Goal: Task Accomplishment & Management: Use online tool/utility

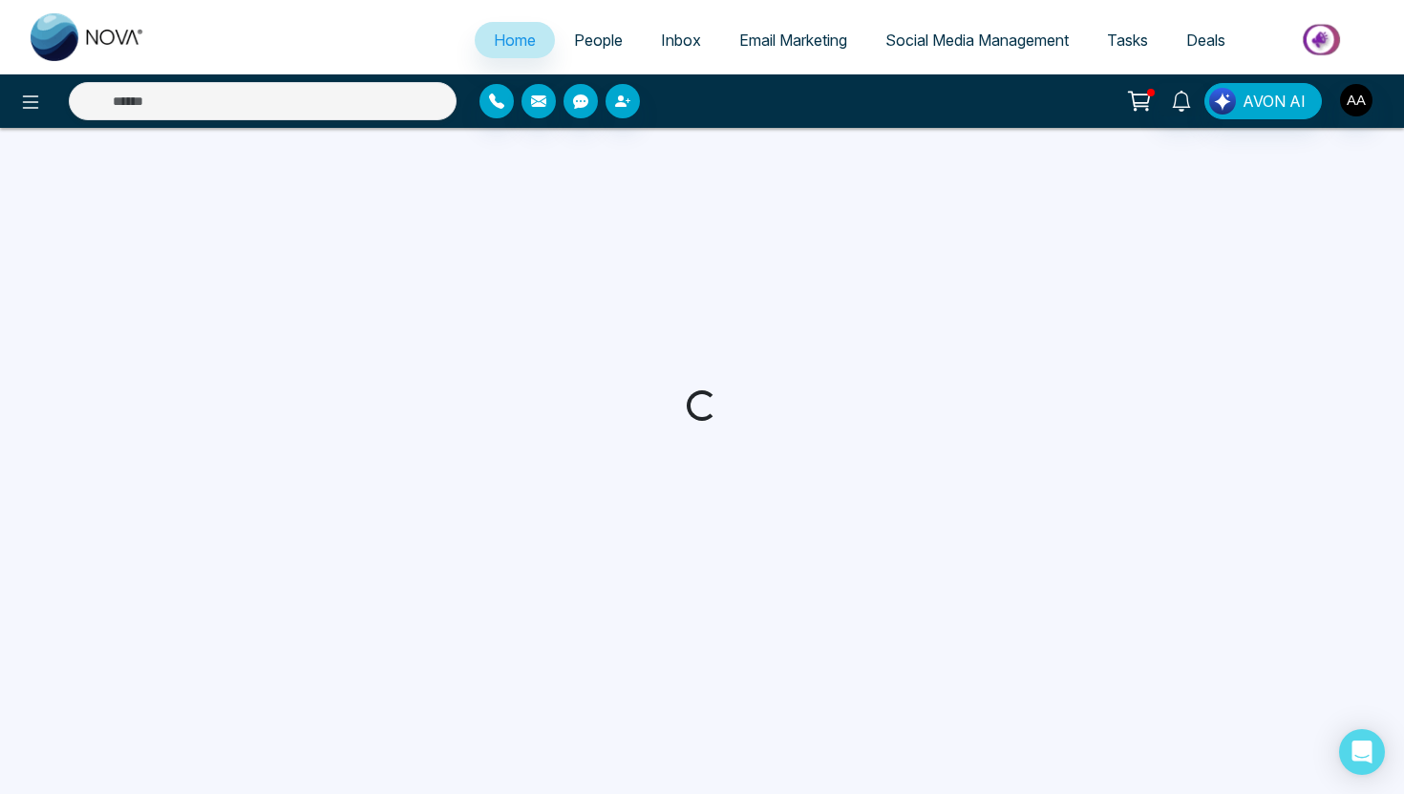
select select "*"
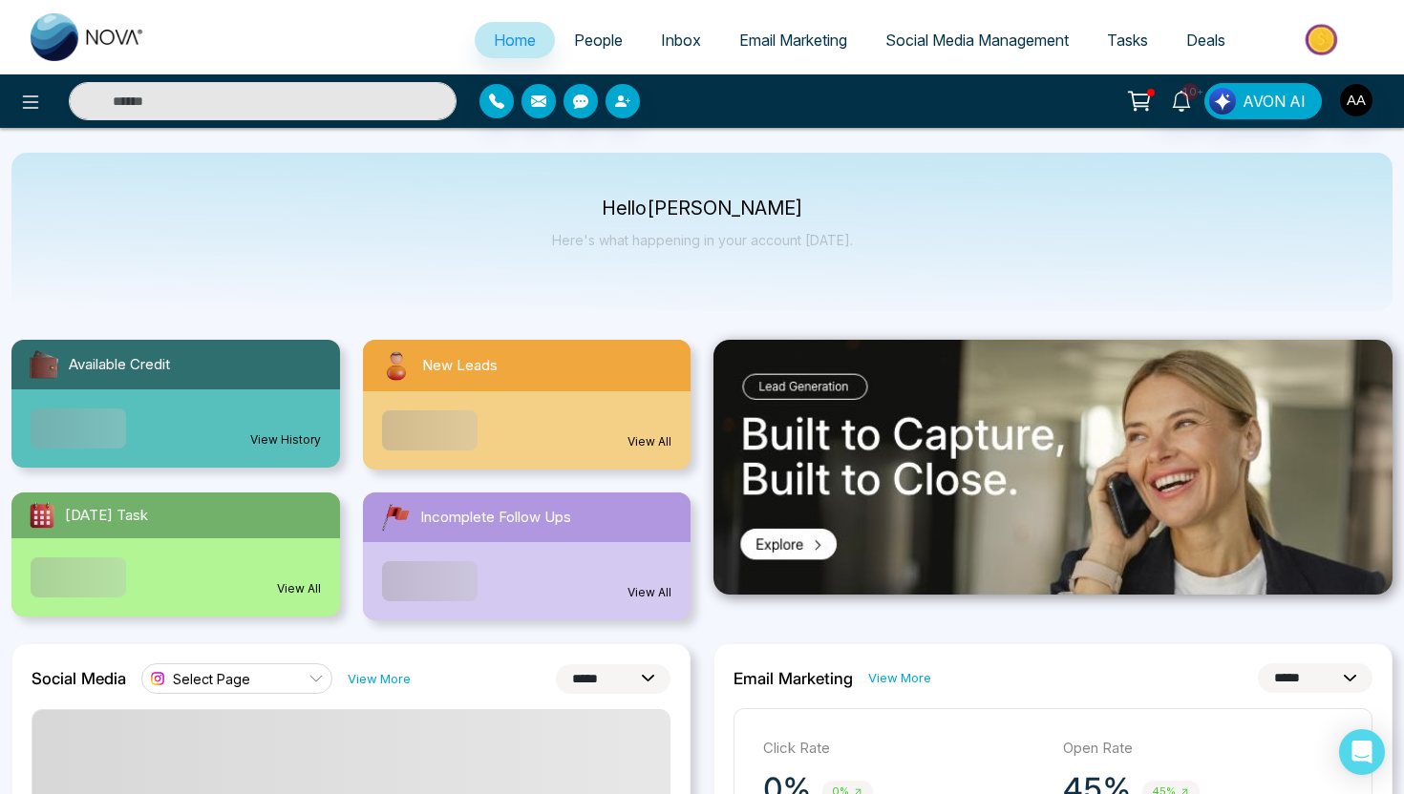
click at [574, 43] on span "People" at bounding box center [598, 40] width 49 height 19
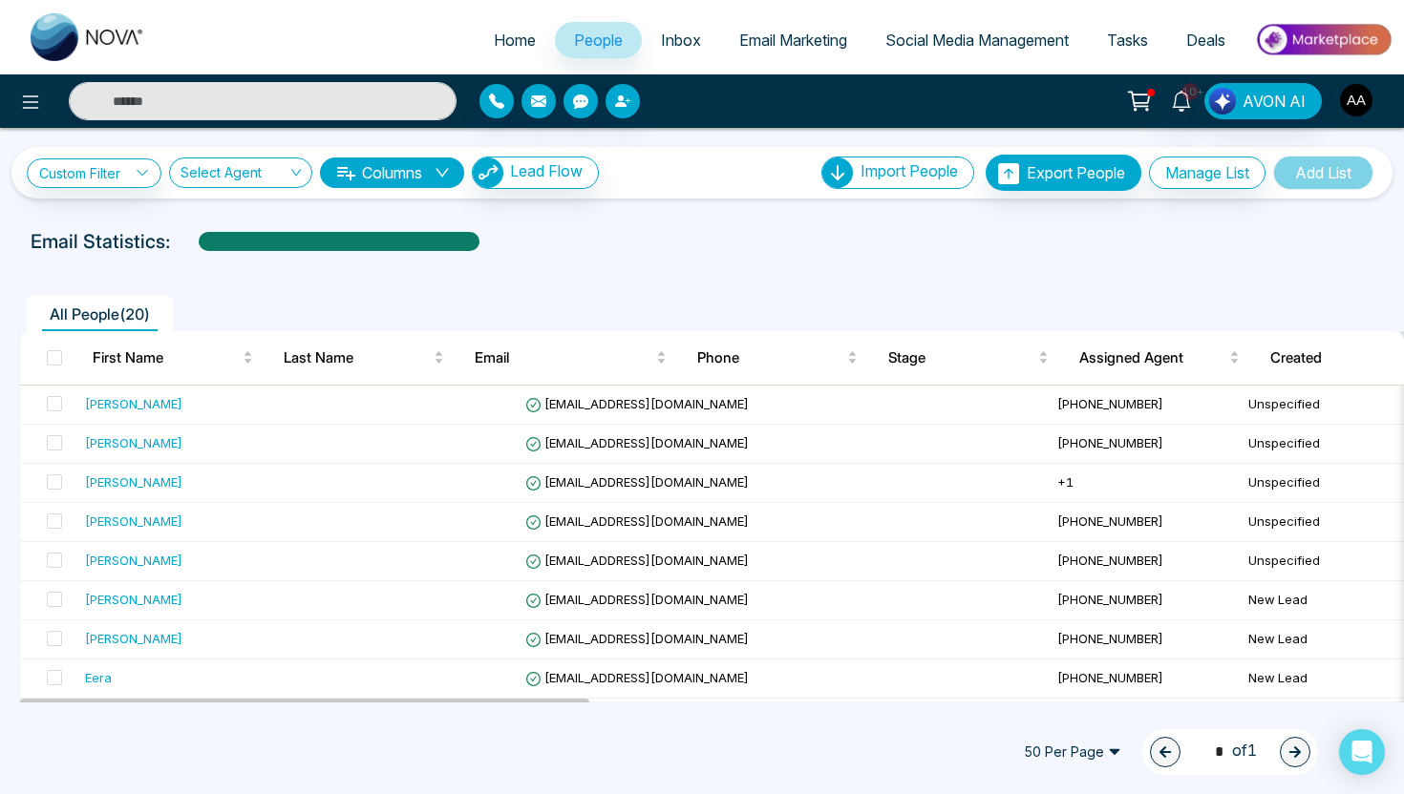
click at [1357, 96] on img "button" at bounding box center [1356, 100] width 32 height 32
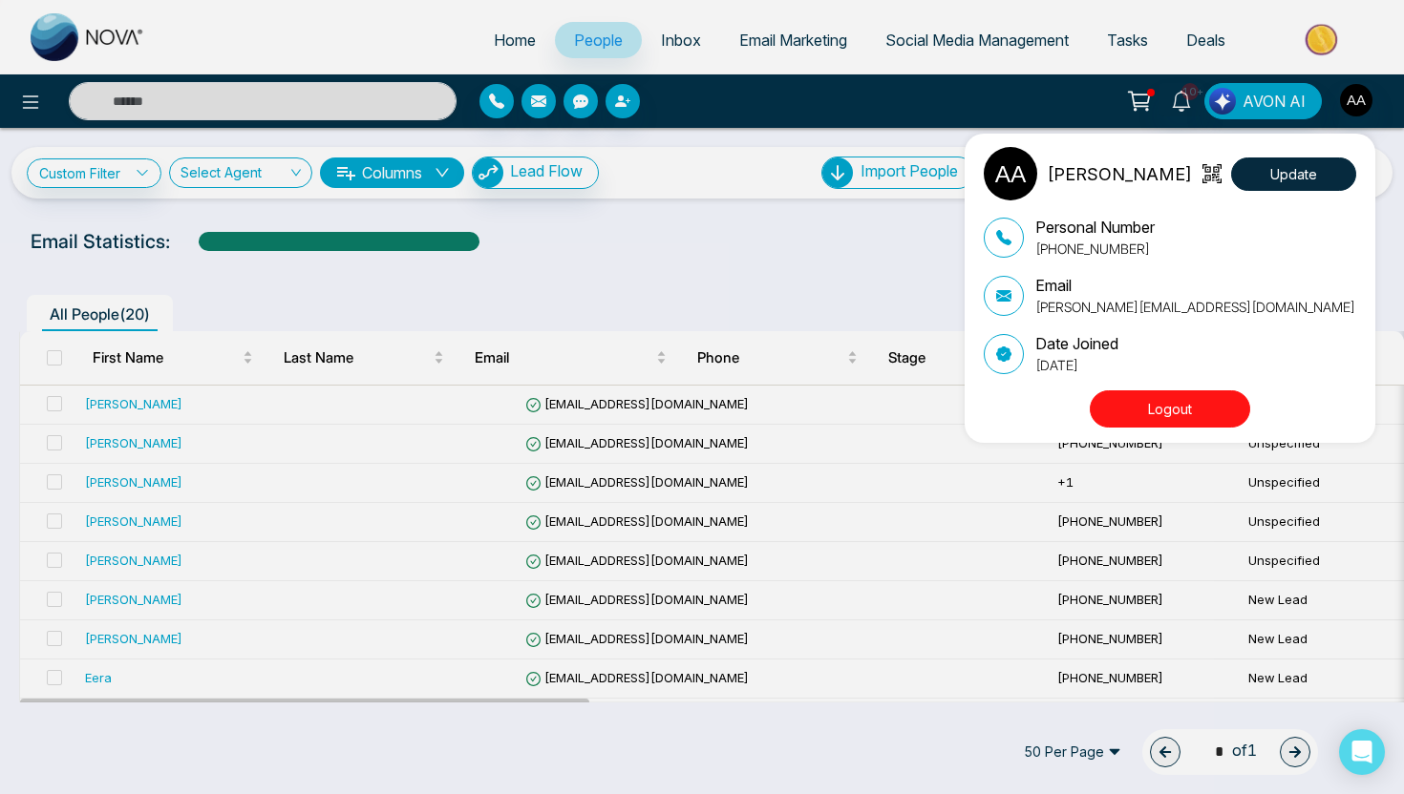
click at [1357, 96] on div "Ash Ahluwalia Update Personal Number +14165206525 Email ashirwad.a@gmail.com Da…" at bounding box center [702, 397] width 1404 height 794
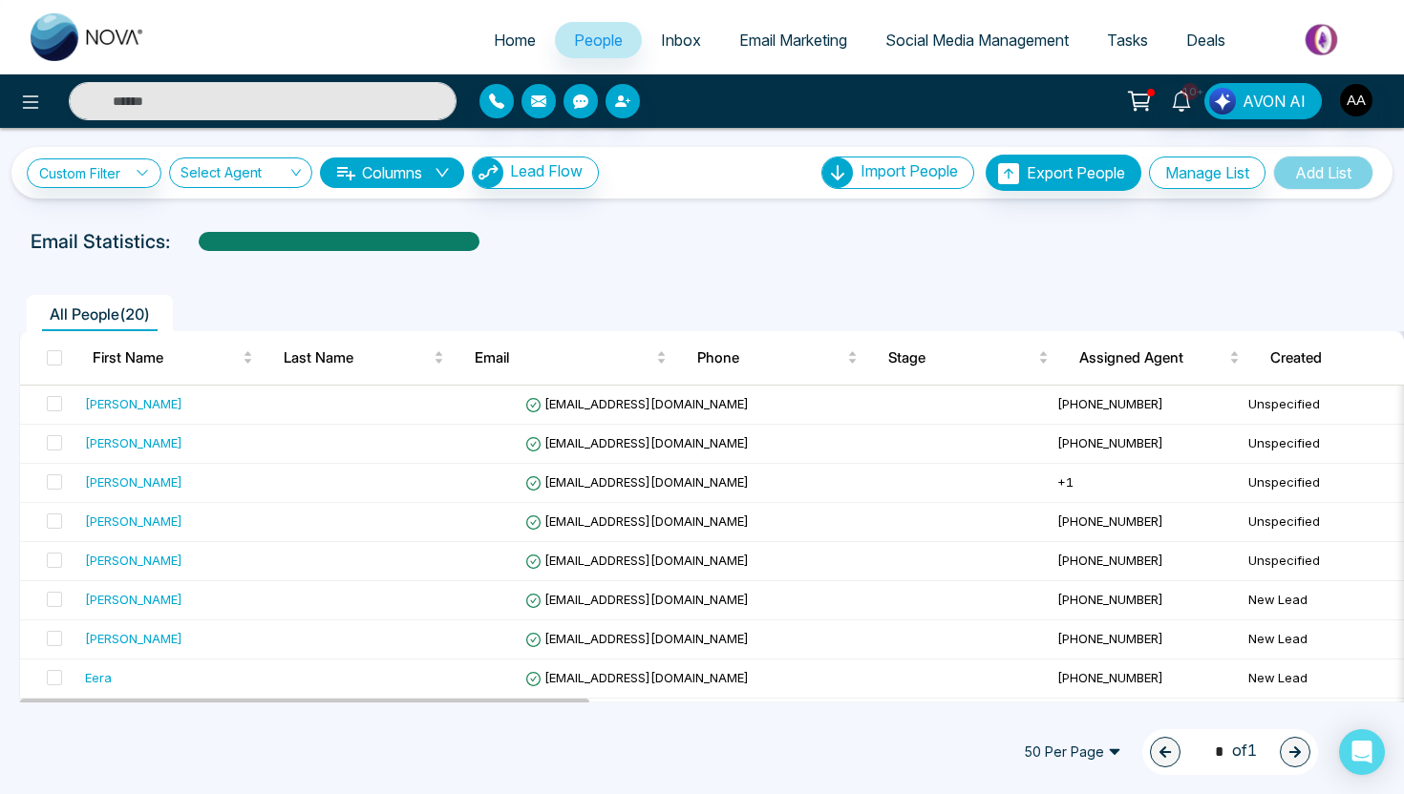
click at [497, 37] on span "Home" at bounding box center [515, 40] width 42 height 19
select select "*"
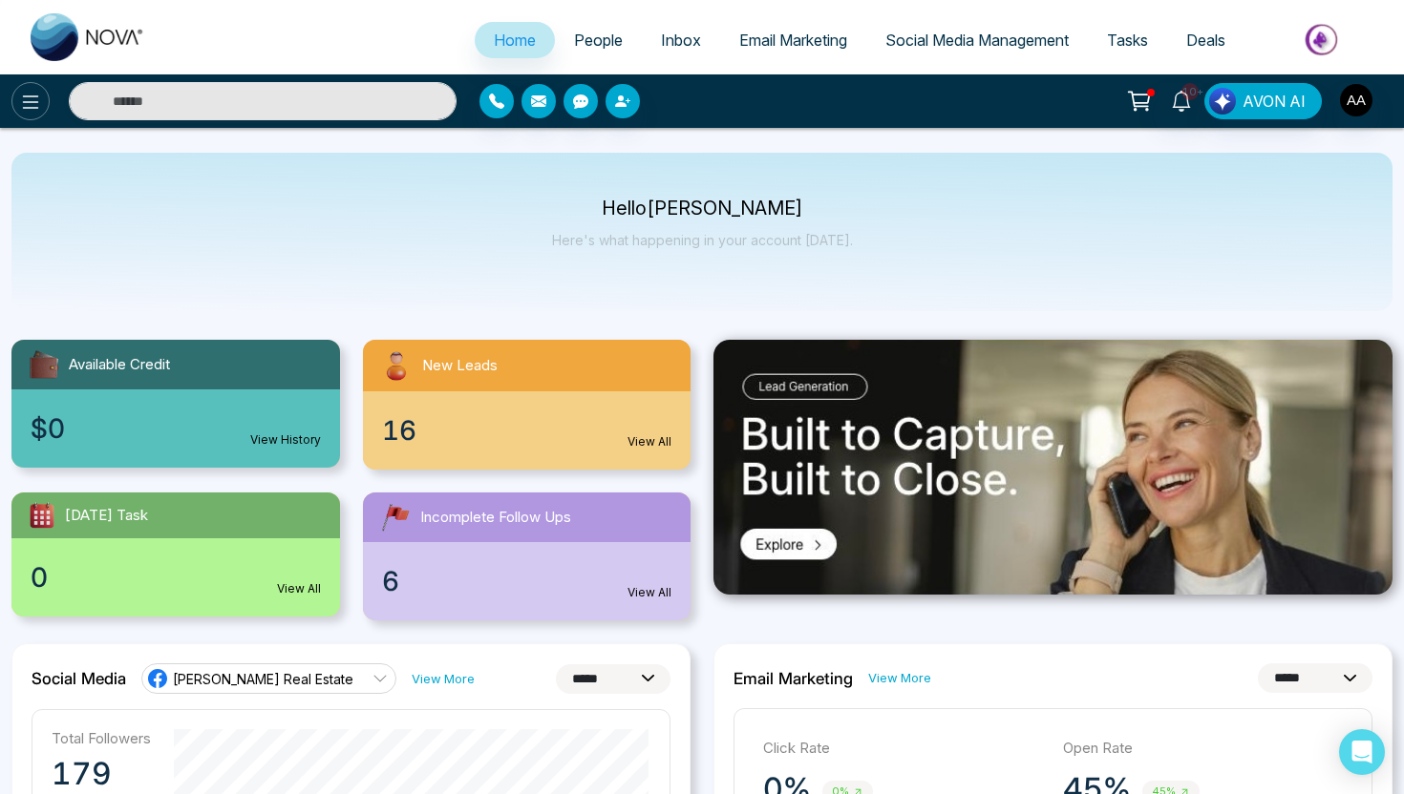
click at [29, 110] on icon at bounding box center [30, 102] width 23 height 23
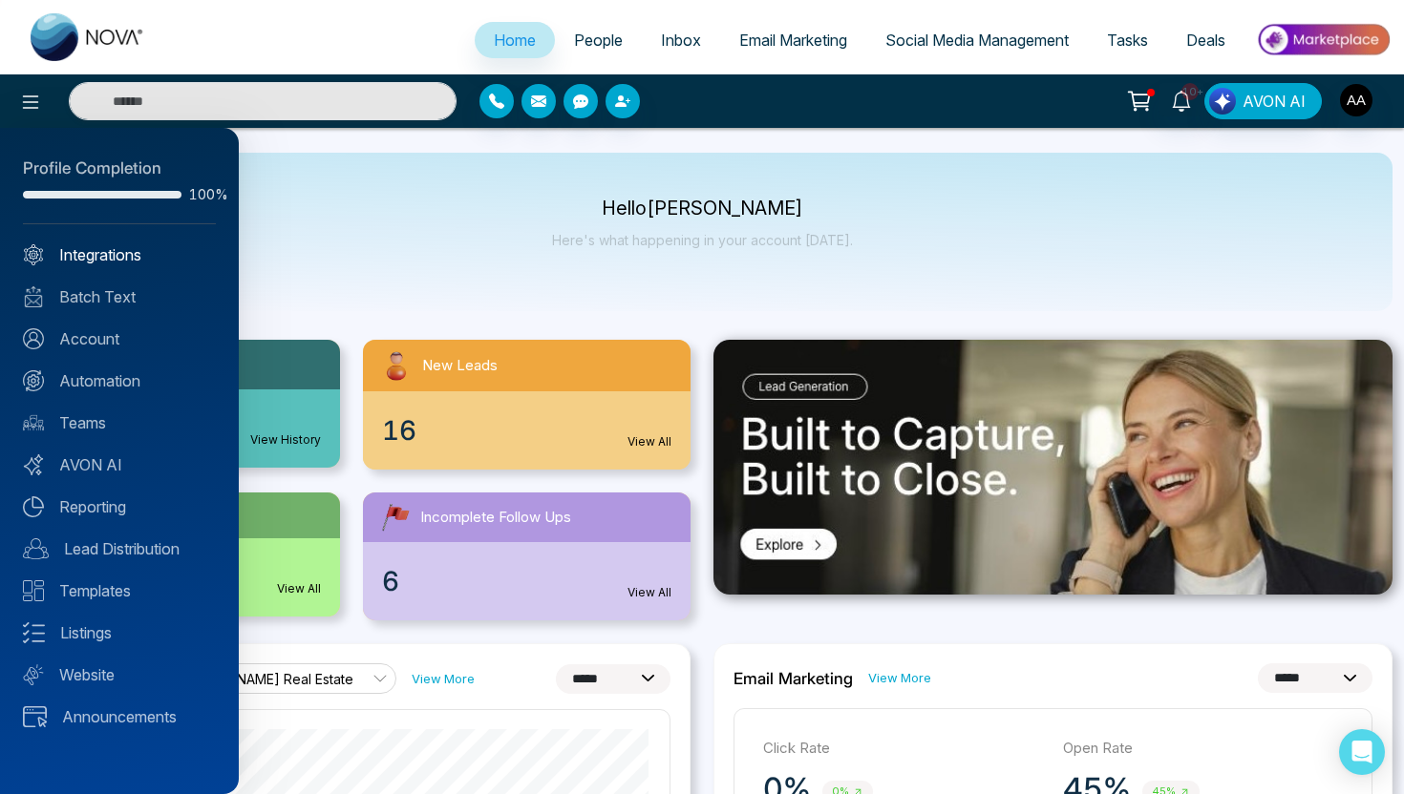
click at [158, 263] on link "Integrations" at bounding box center [119, 254] width 193 height 23
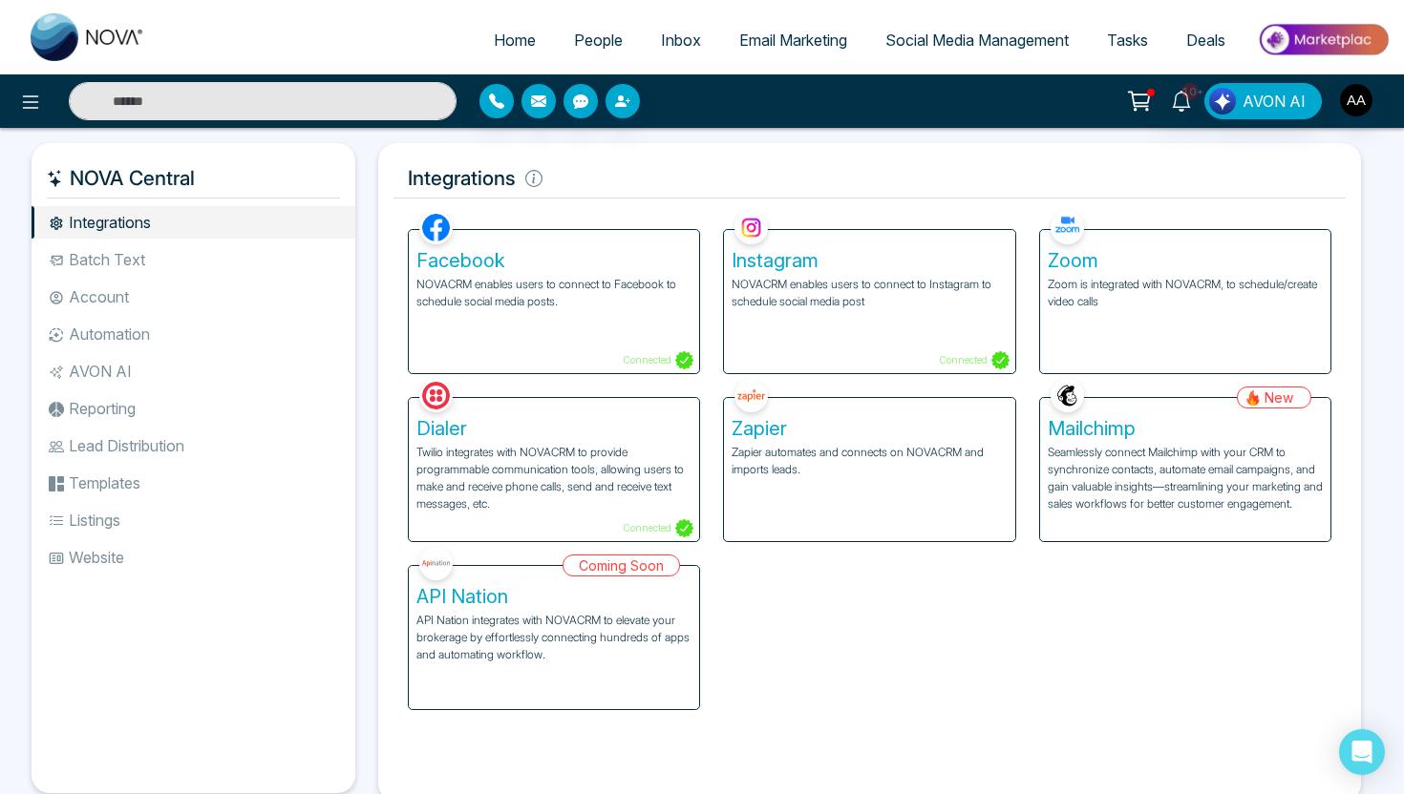
click at [124, 305] on li "Account" at bounding box center [194, 297] width 324 height 32
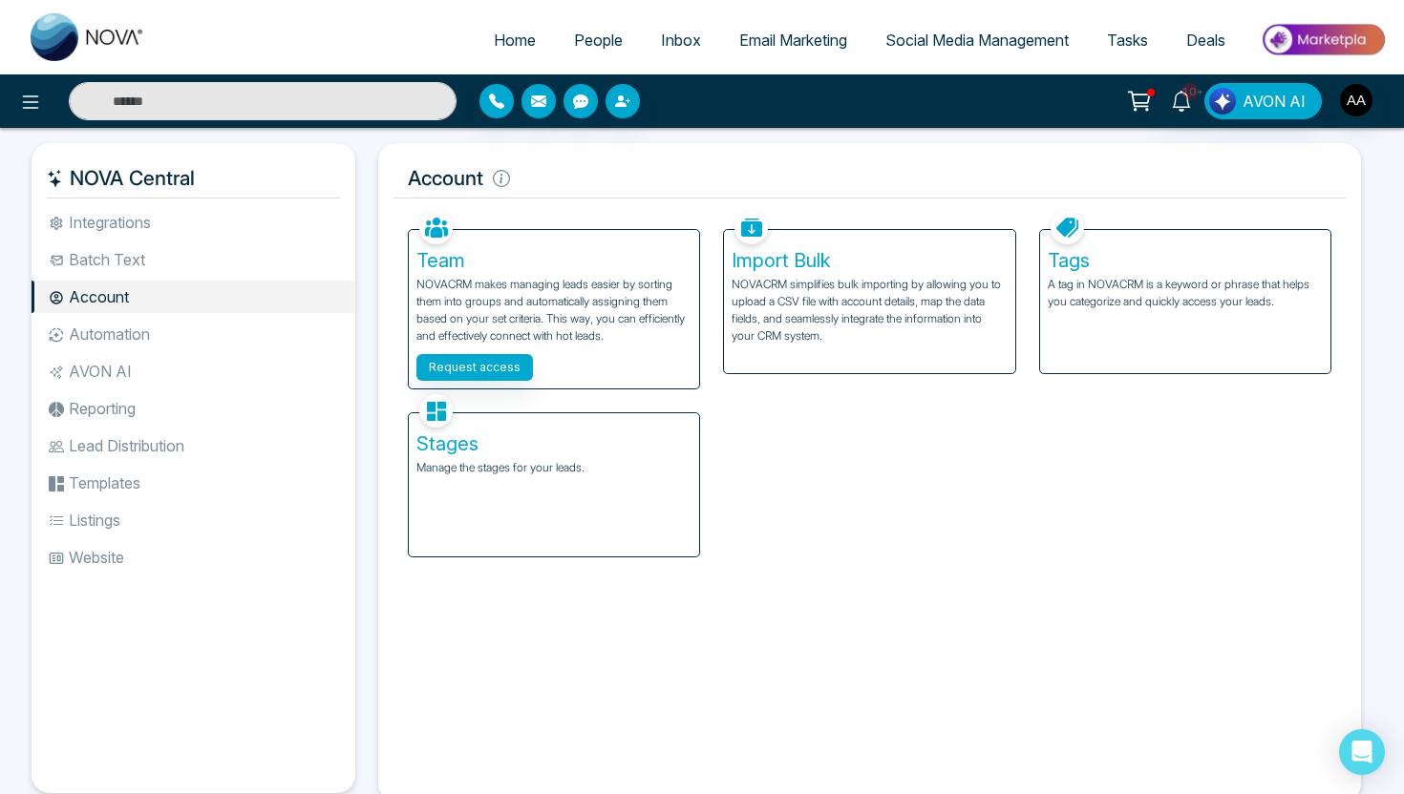
click at [133, 335] on li "Automation" at bounding box center [194, 334] width 324 height 32
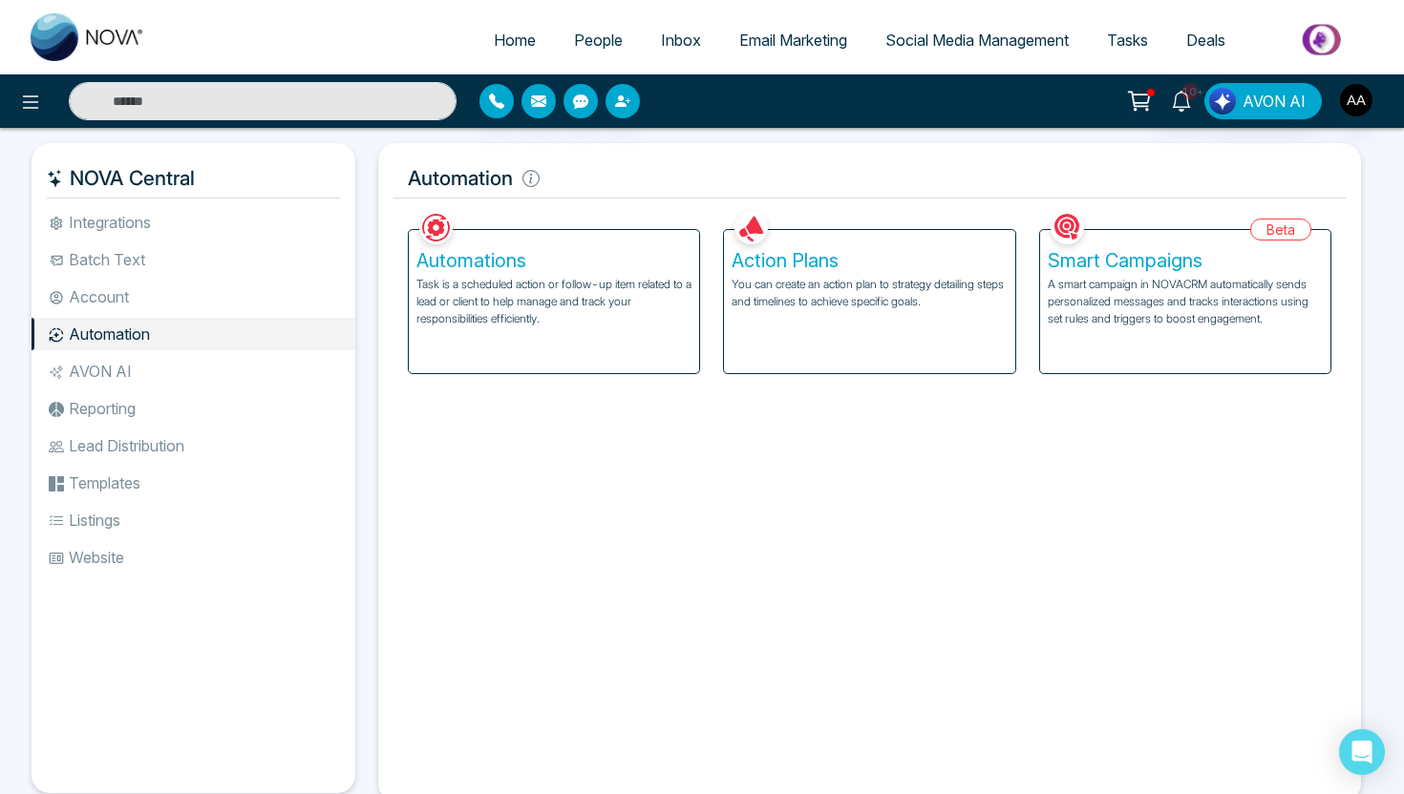
click at [133, 259] on li "Batch Text" at bounding box center [194, 259] width 324 height 32
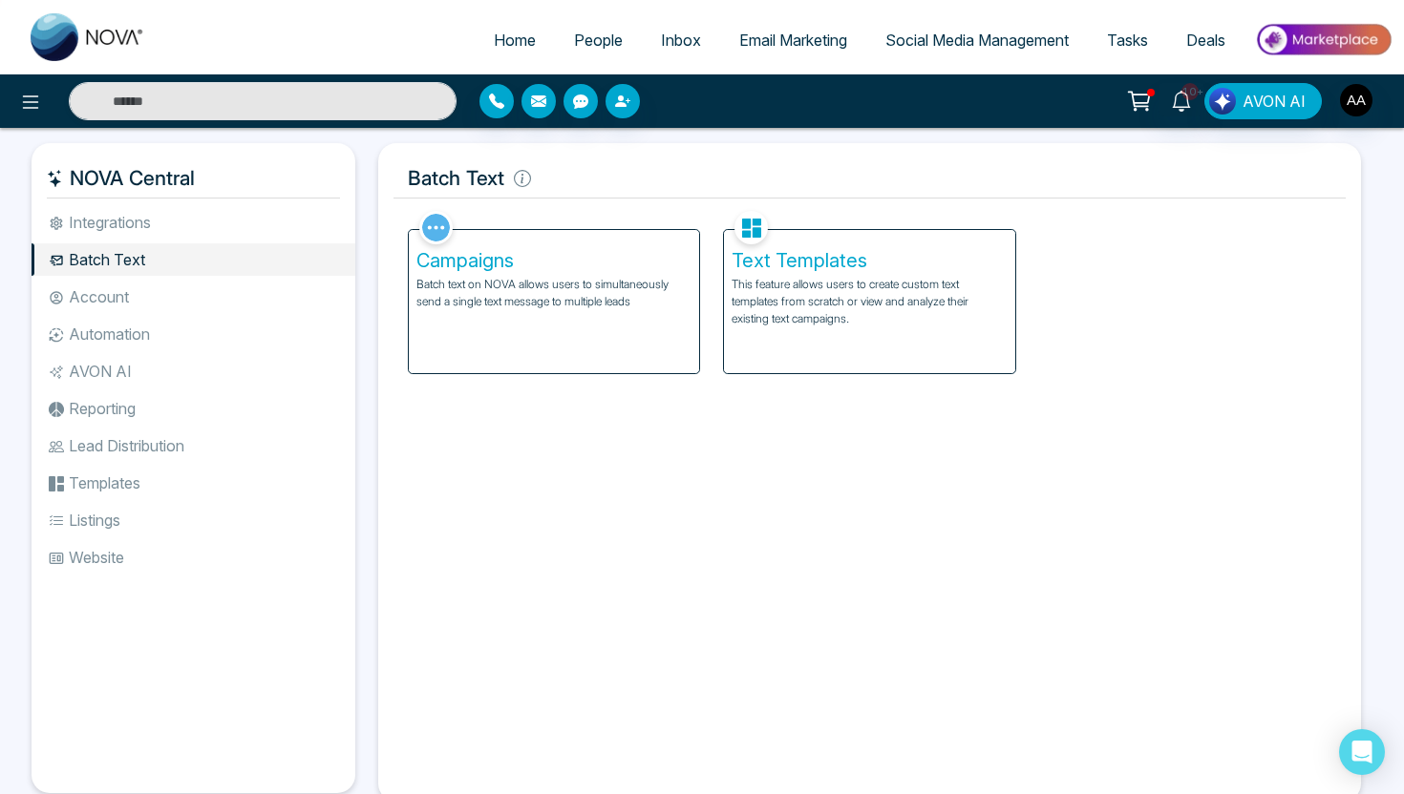
click at [158, 330] on li "Automation" at bounding box center [194, 334] width 324 height 32
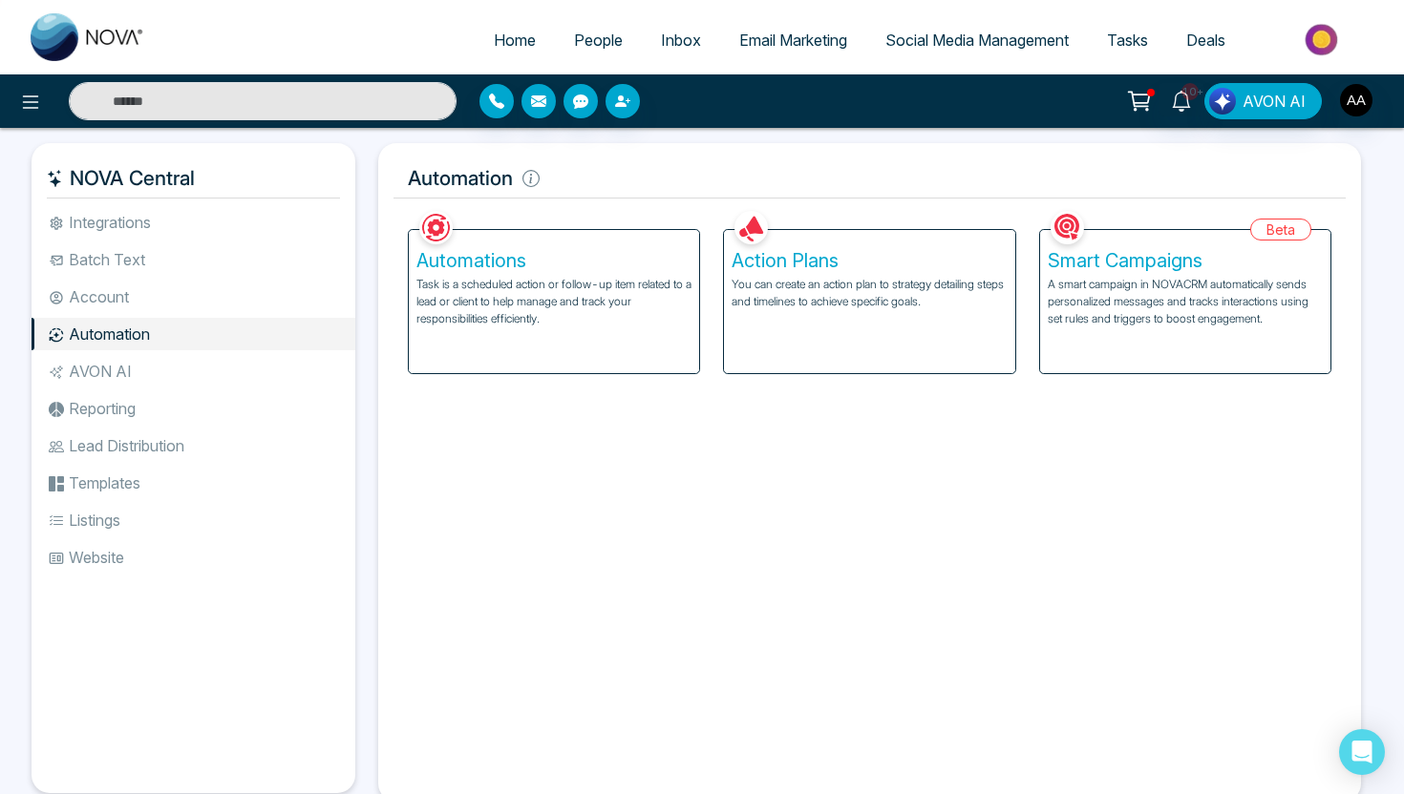
click at [219, 216] on li "Integrations" at bounding box center [194, 222] width 324 height 32
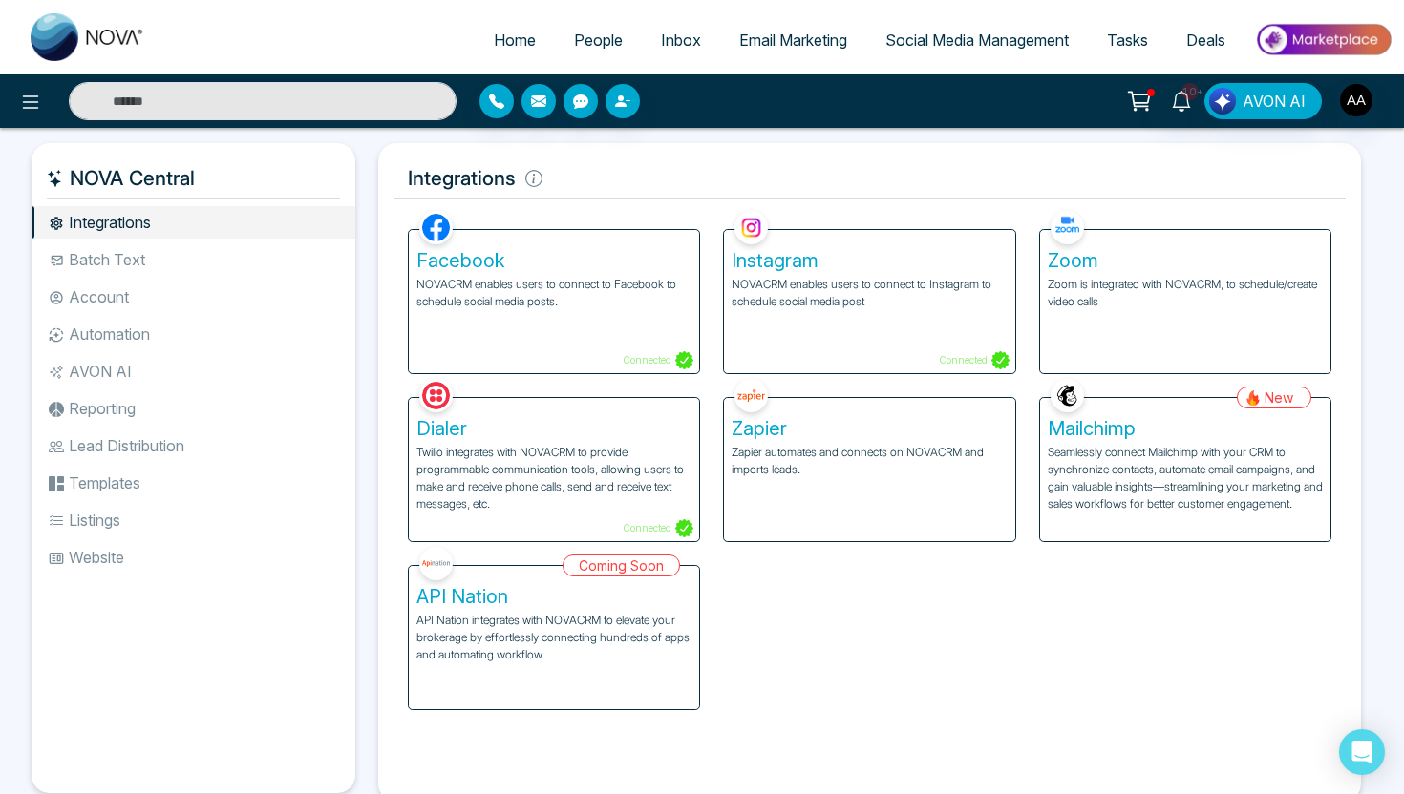
click at [137, 336] on li "Automation" at bounding box center [194, 334] width 324 height 32
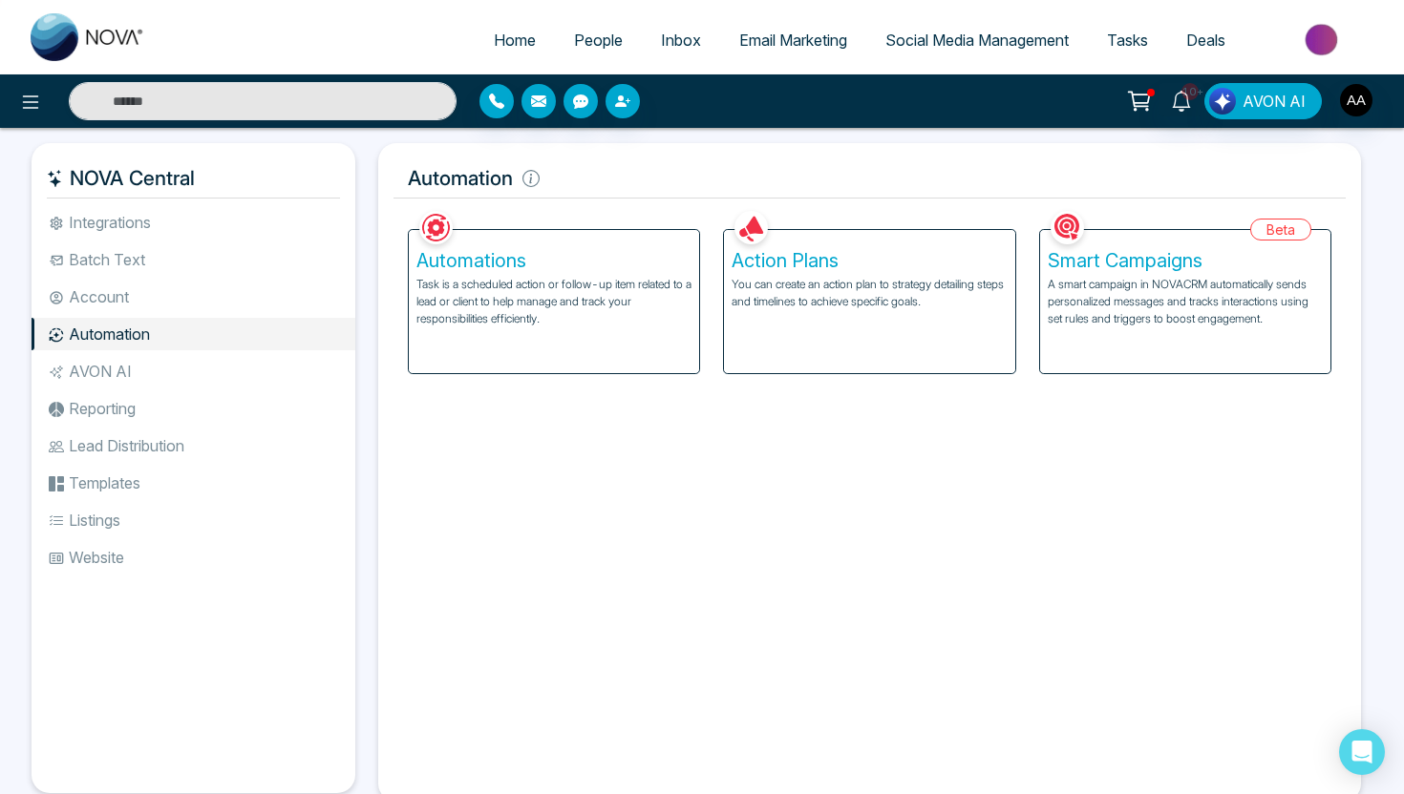
click at [559, 329] on div "Automations Task is a scheduled action or follow-up item related to a lead or c…" at bounding box center [554, 301] width 290 height 143
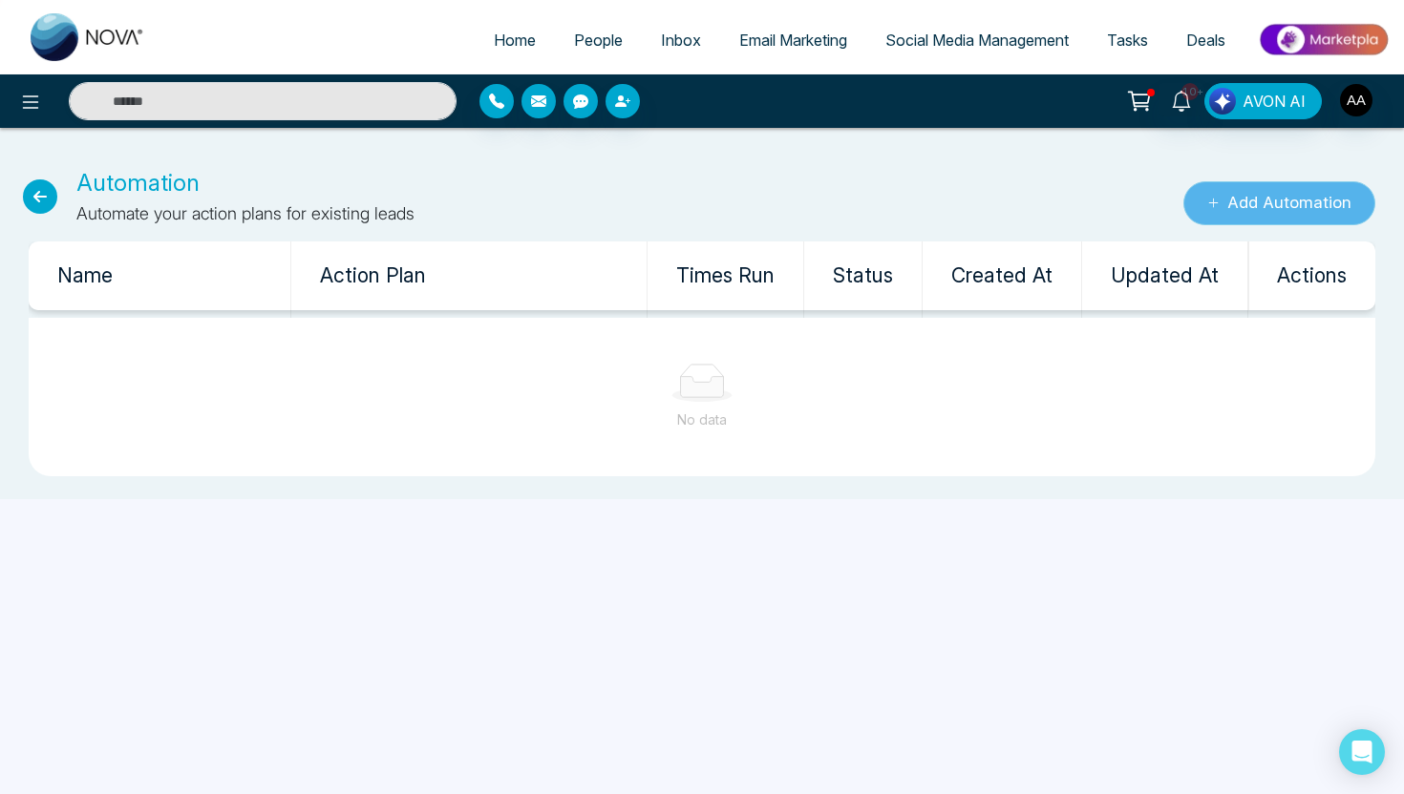
click at [1243, 200] on button "Add Automation" at bounding box center [1279, 203] width 192 height 44
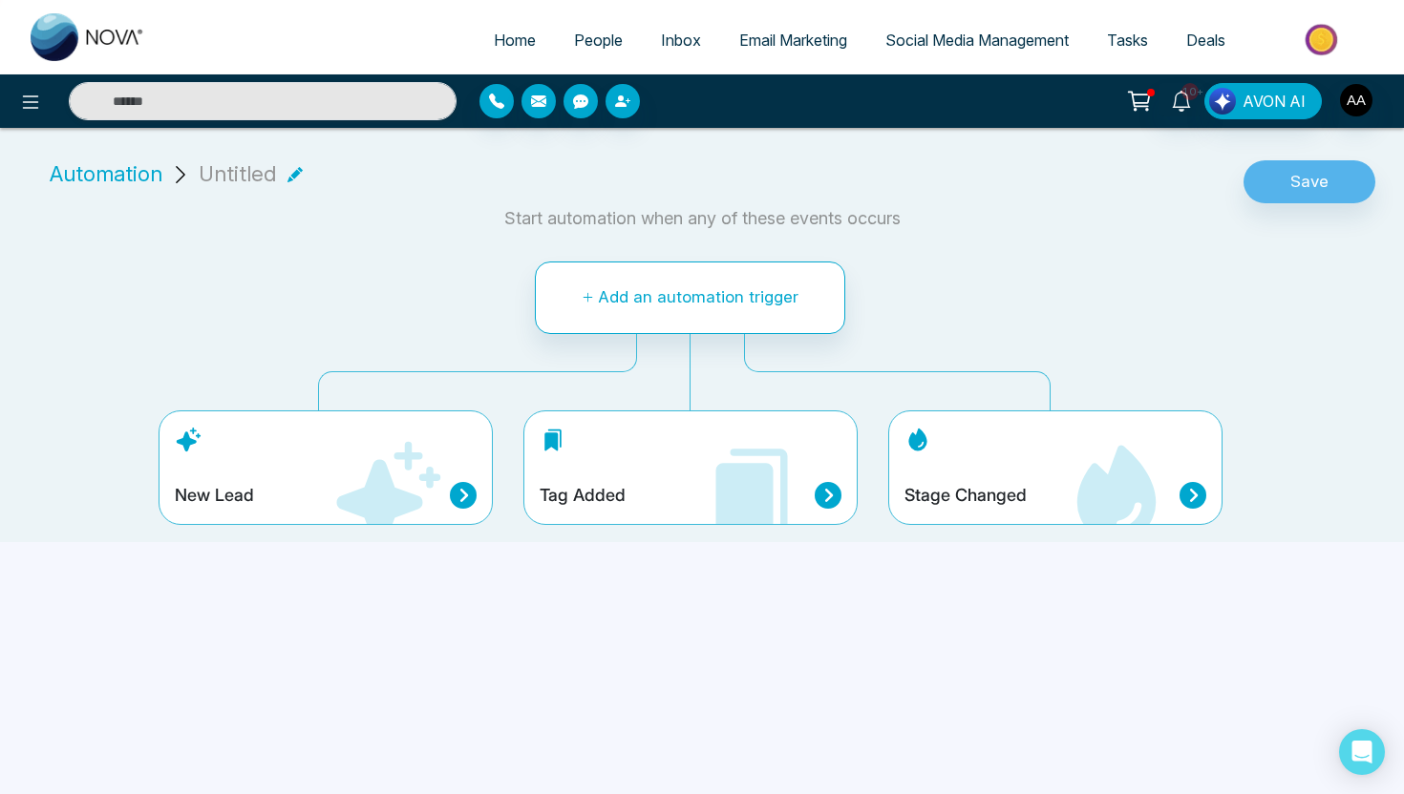
click at [361, 468] on icon at bounding box center [386, 495] width 115 height 115
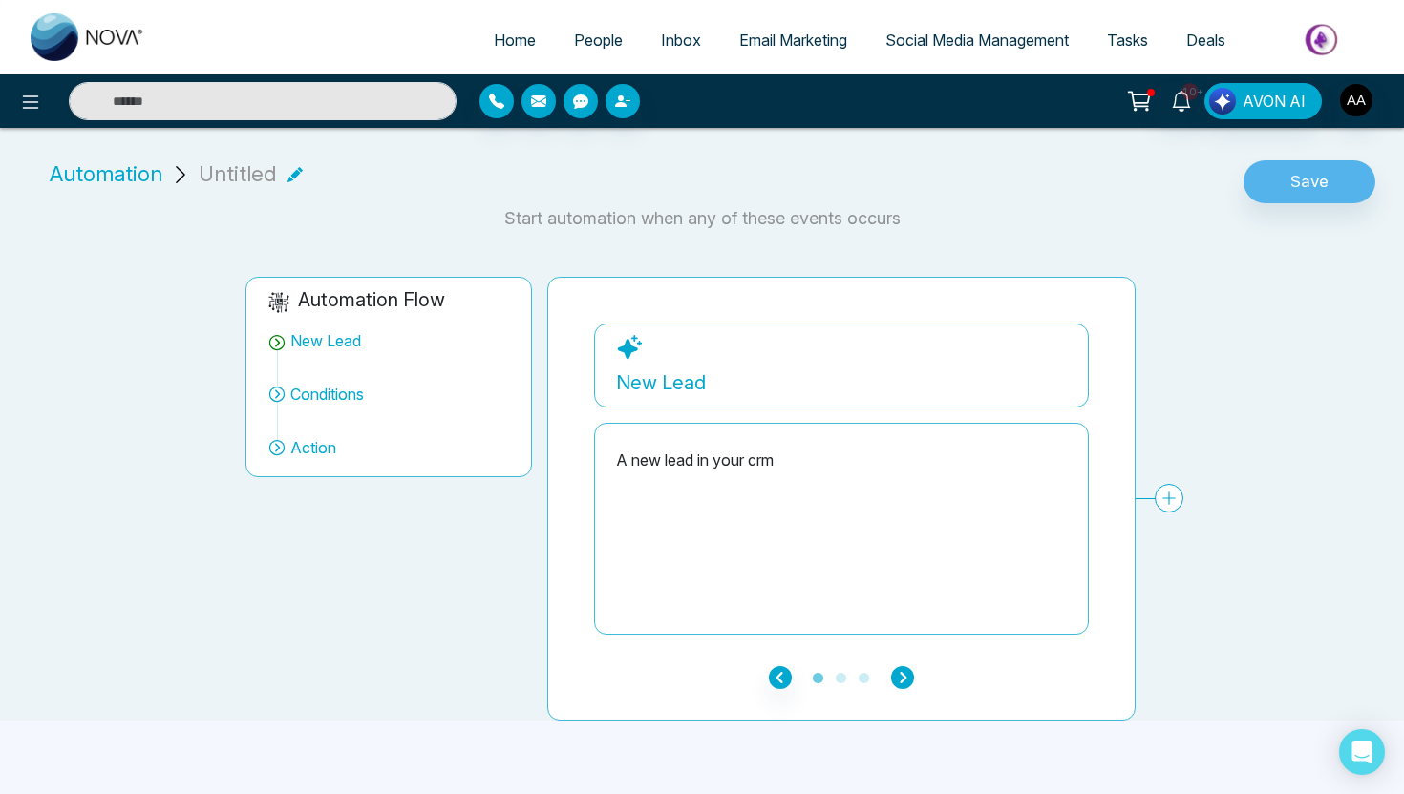
click at [898, 679] on icon "button" at bounding box center [902, 677] width 23 height 23
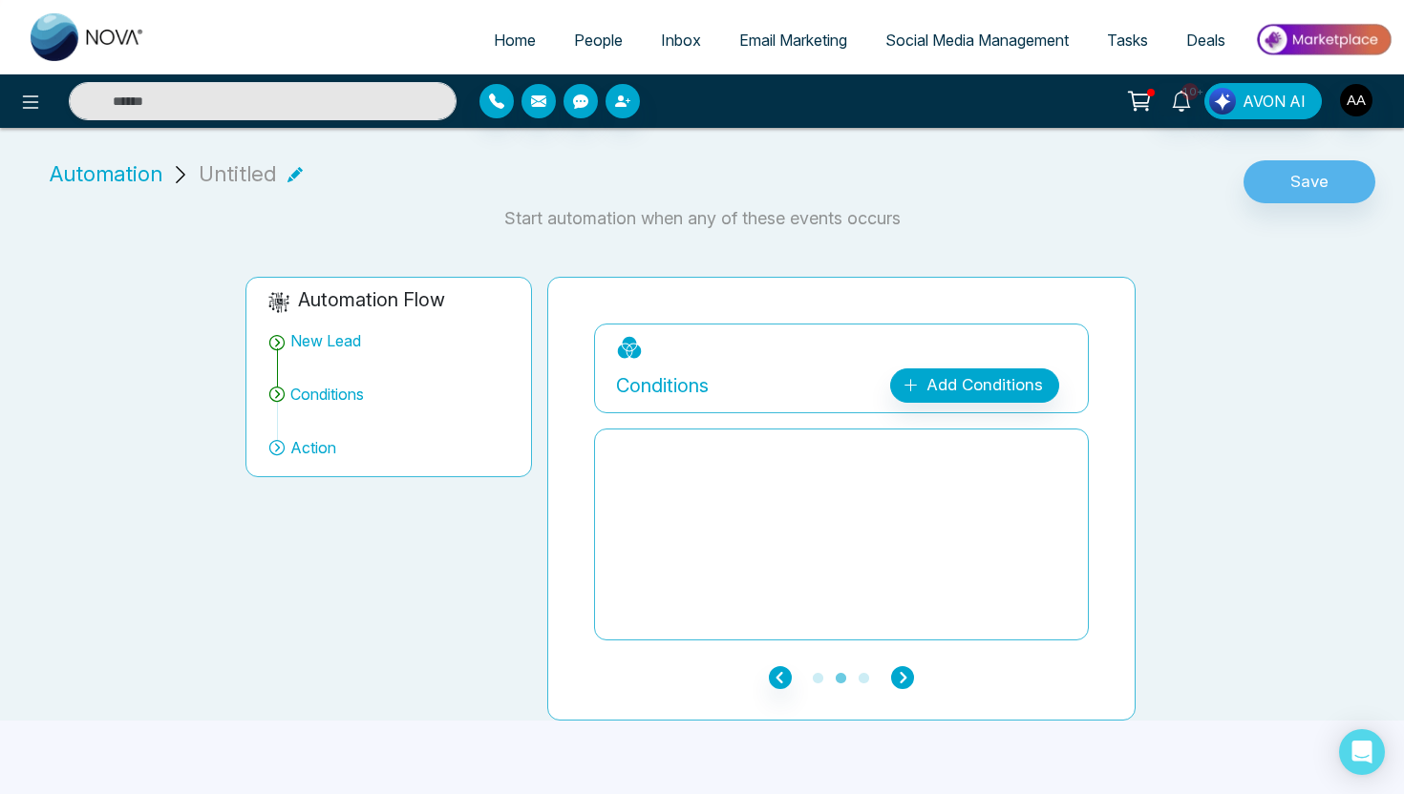
click at [907, 678] on icon "button" at bounding box center [902, 677] width 23 height 23
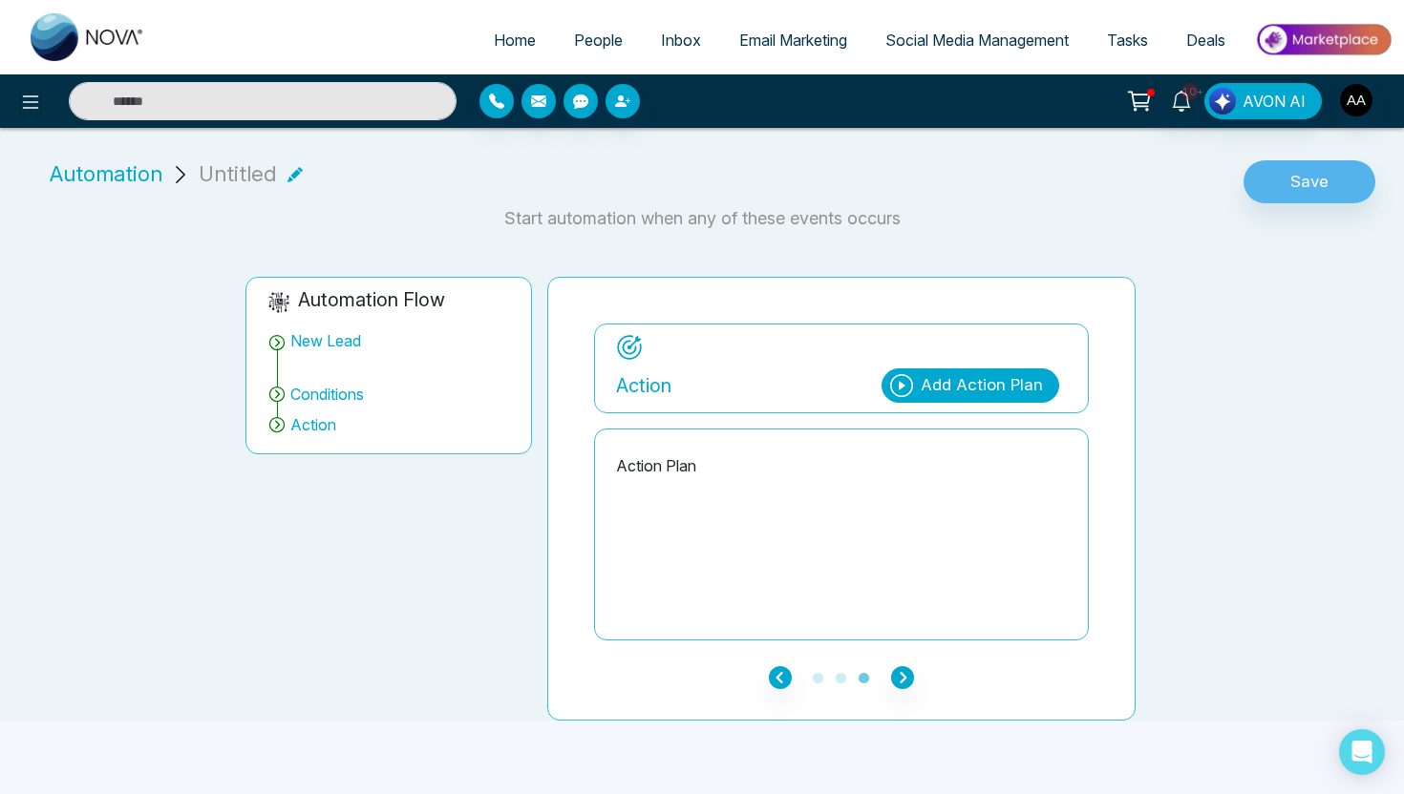
click at [940, 380] on div "Add Action Plan" at bounding box center [981, 385] width 122 height 25
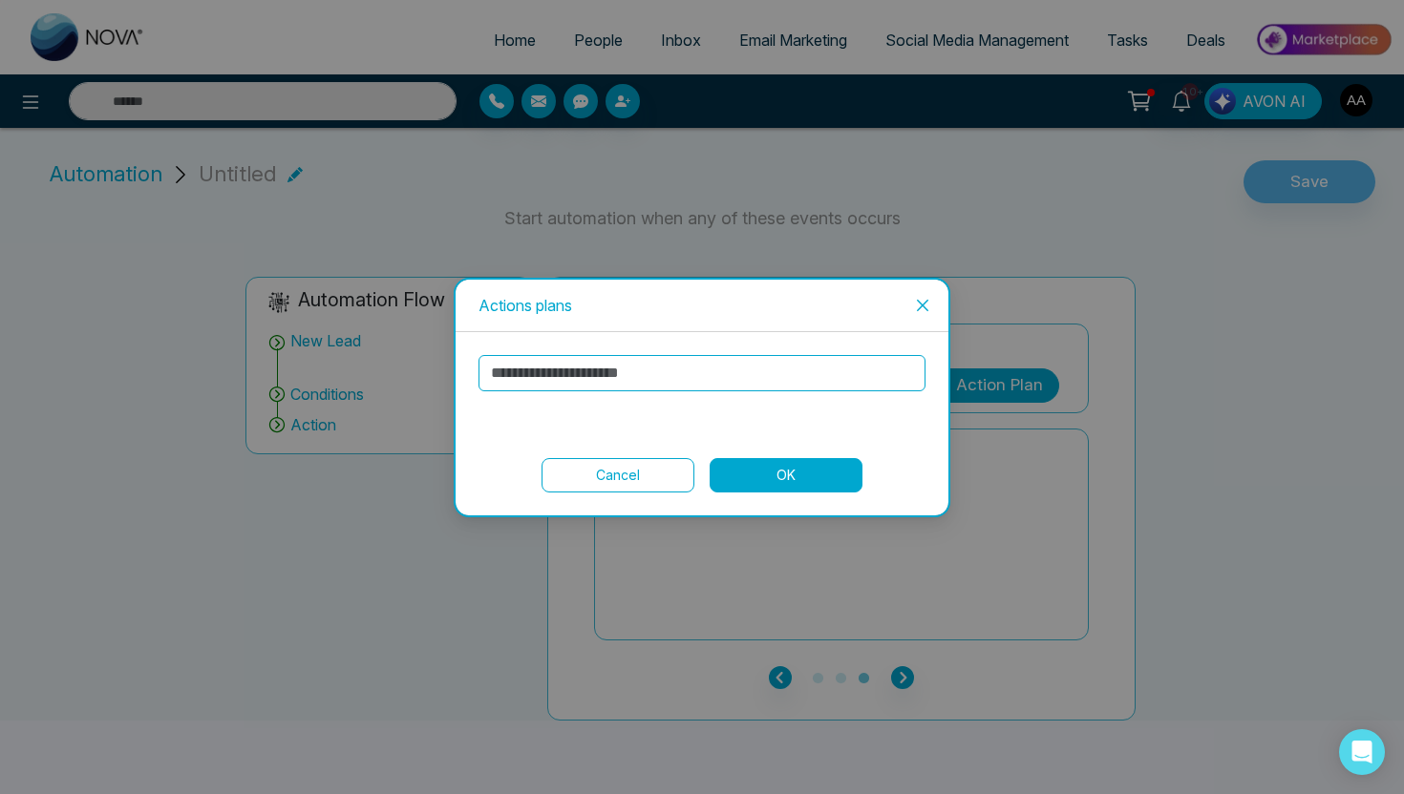
click at [919, 288] on span "Close" at bounding box center [923, 306] width 52 height 52
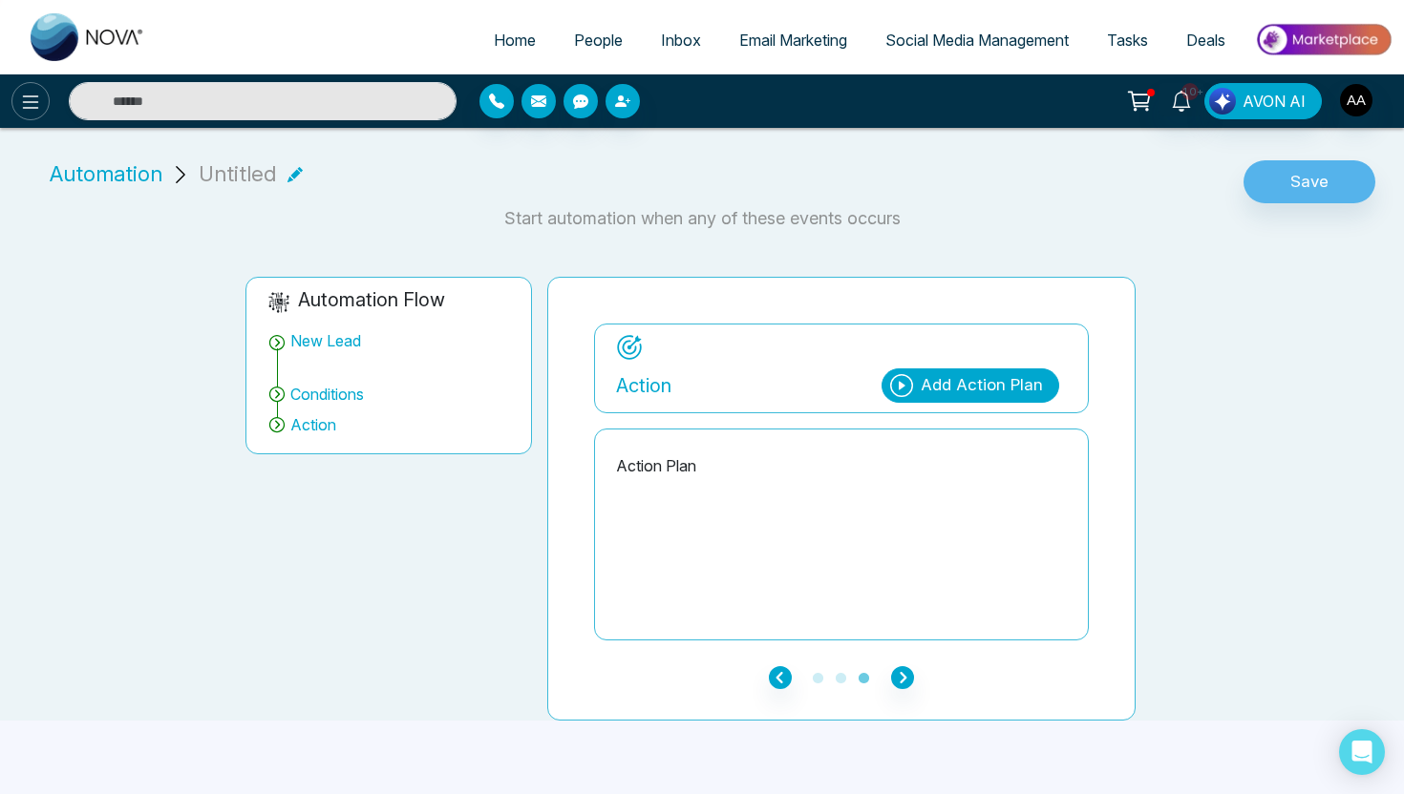
click at [35, 91] on icon at bounding box center [30, 102] width 23 height 23
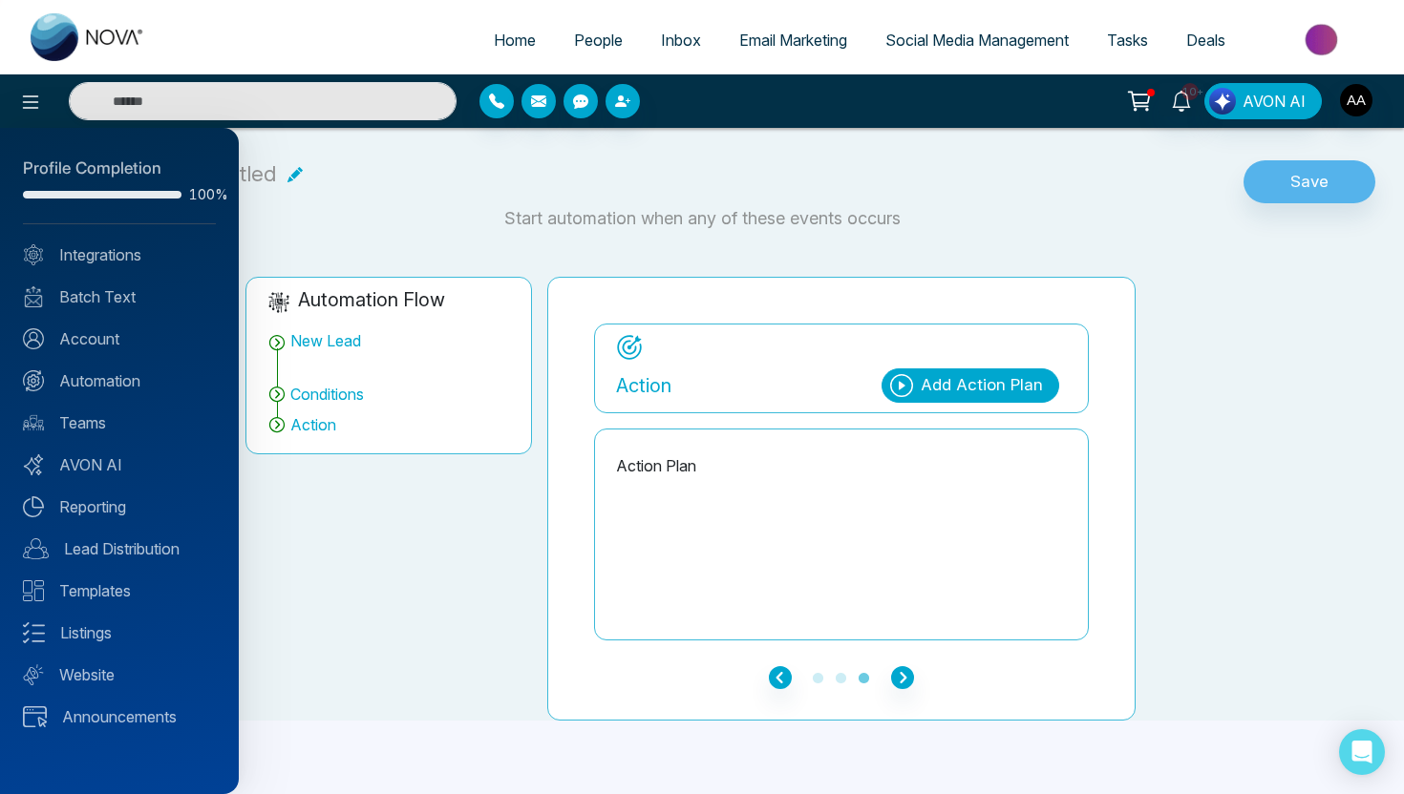
click at [430, 193] on div at bounding box center [702, 397] width 1404 height 794
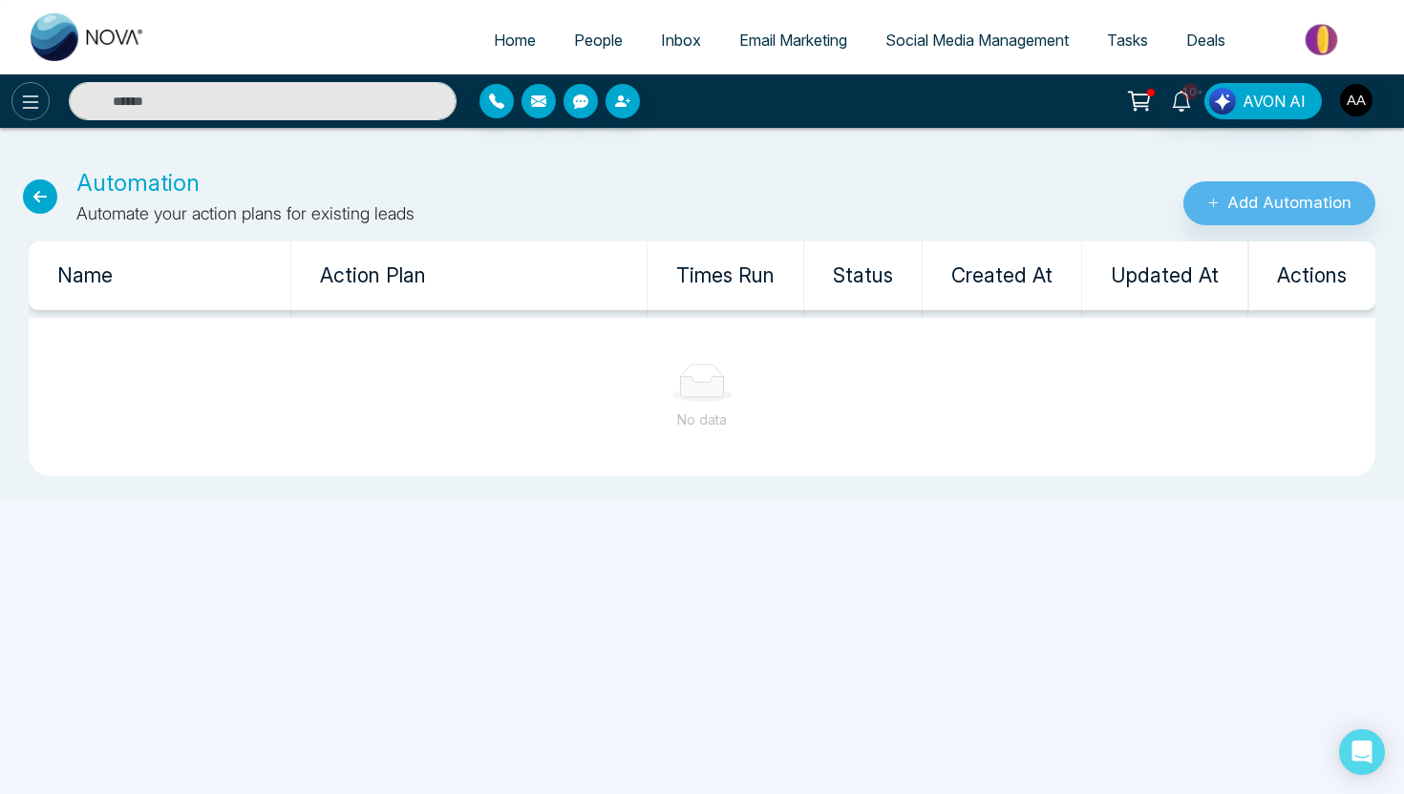
click at [39, 91] on icon at bounding box center [30, 102] width 23 height 23
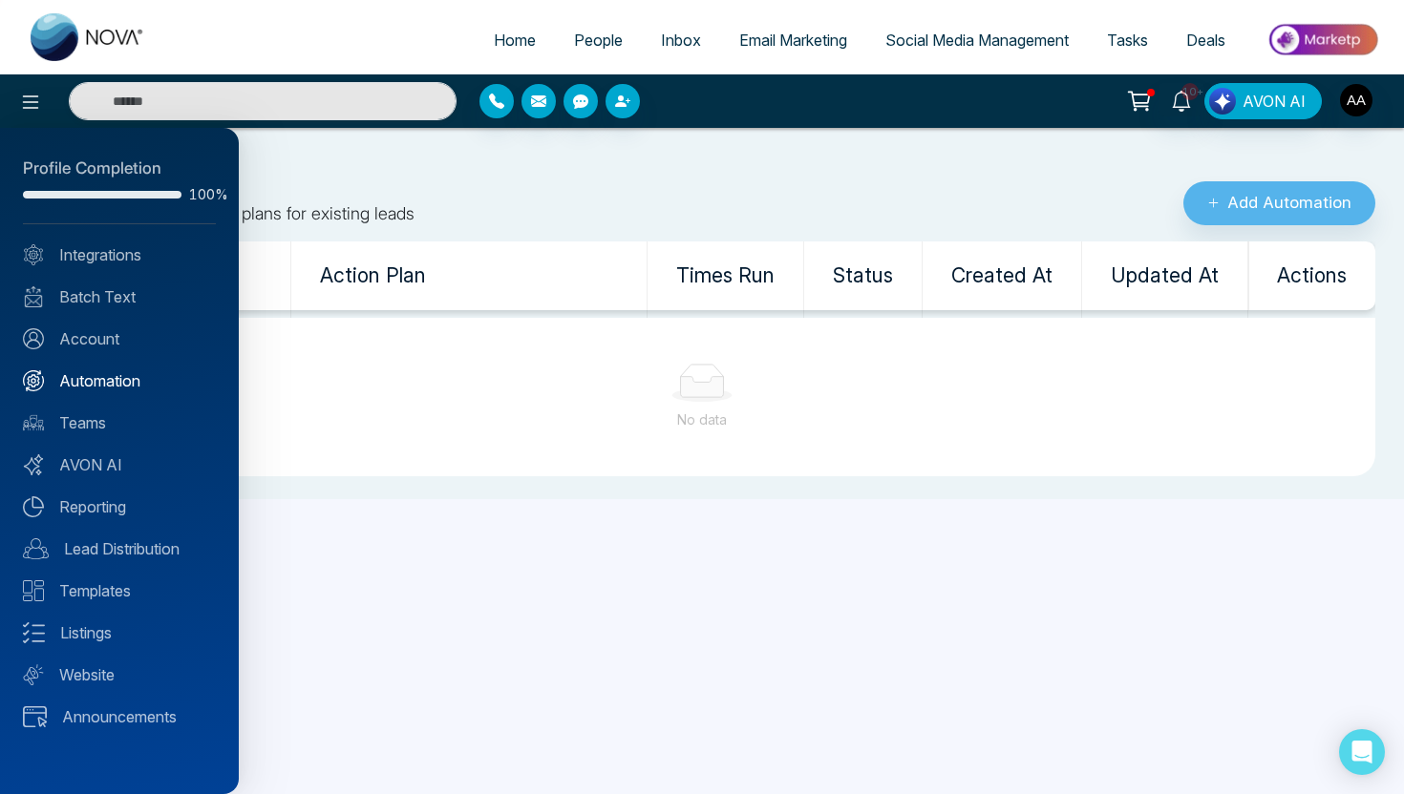
click at [117, 386] on link "Automation" at bounding box center [119, 381] width 193 height 23
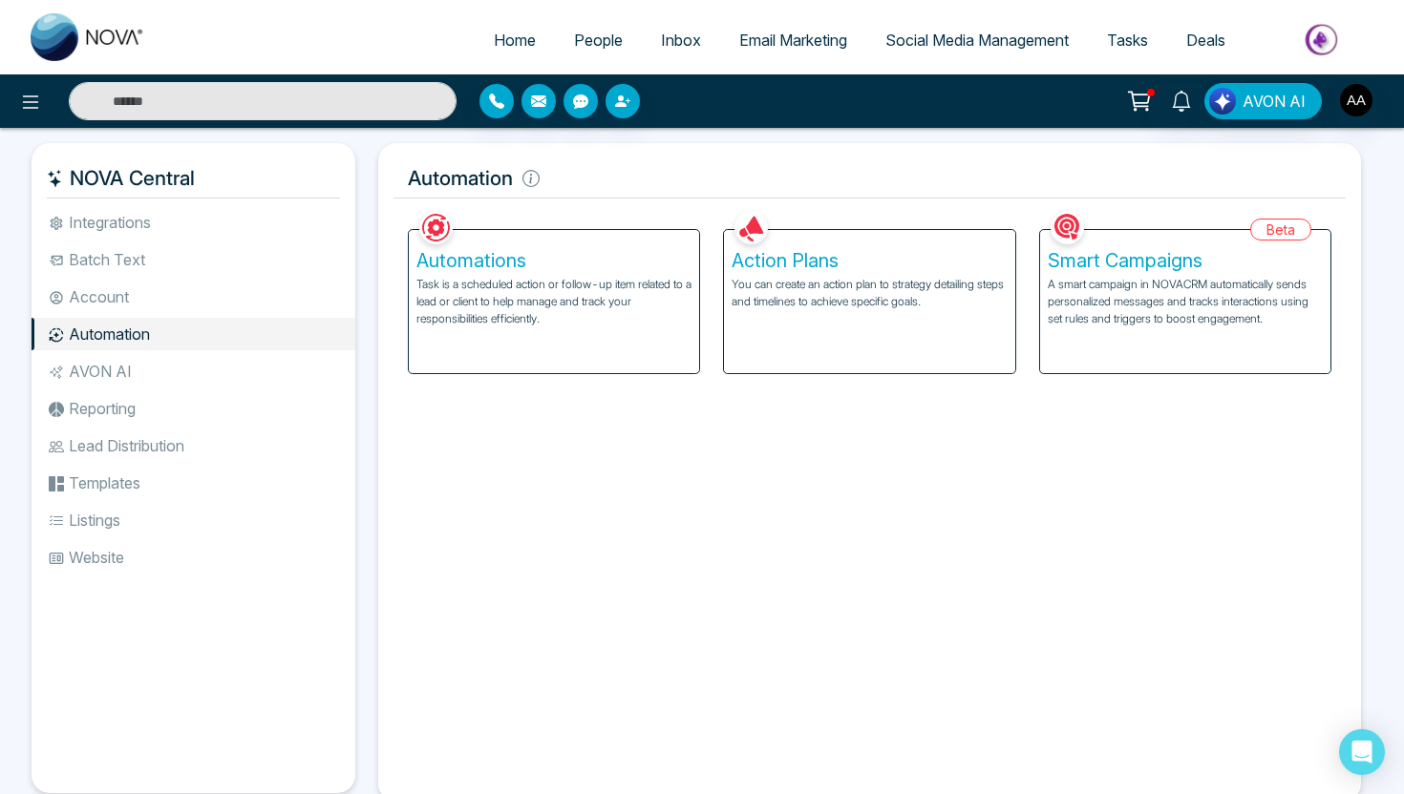
click at [866, 322] on div "Action Plans You can create an action plan to strategy detailing steps and time…" at bounding box center [869, 301] width 290 height 143
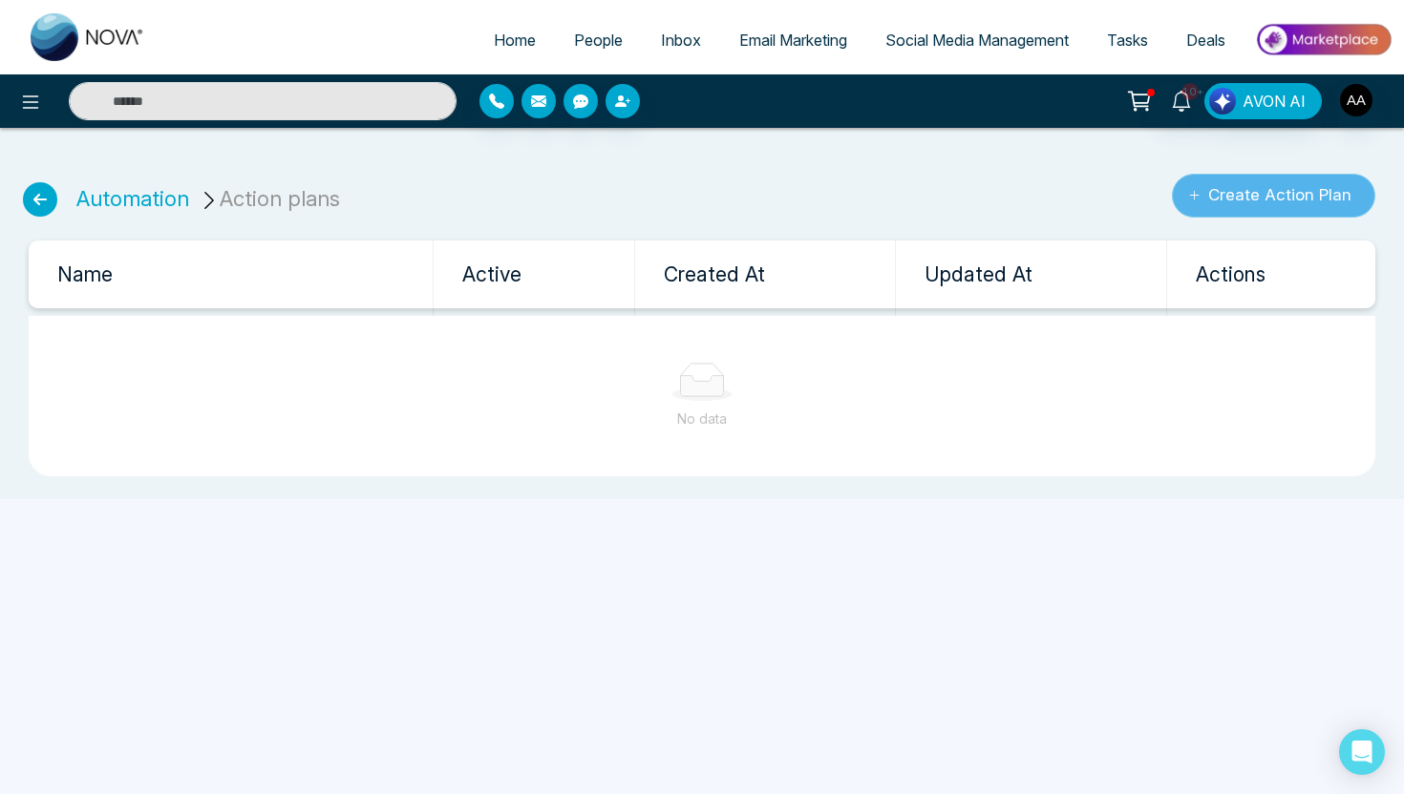
click at [1202, 198] on button "Create Action Plan" at bounding box center [1273, 196] width 203 height 44
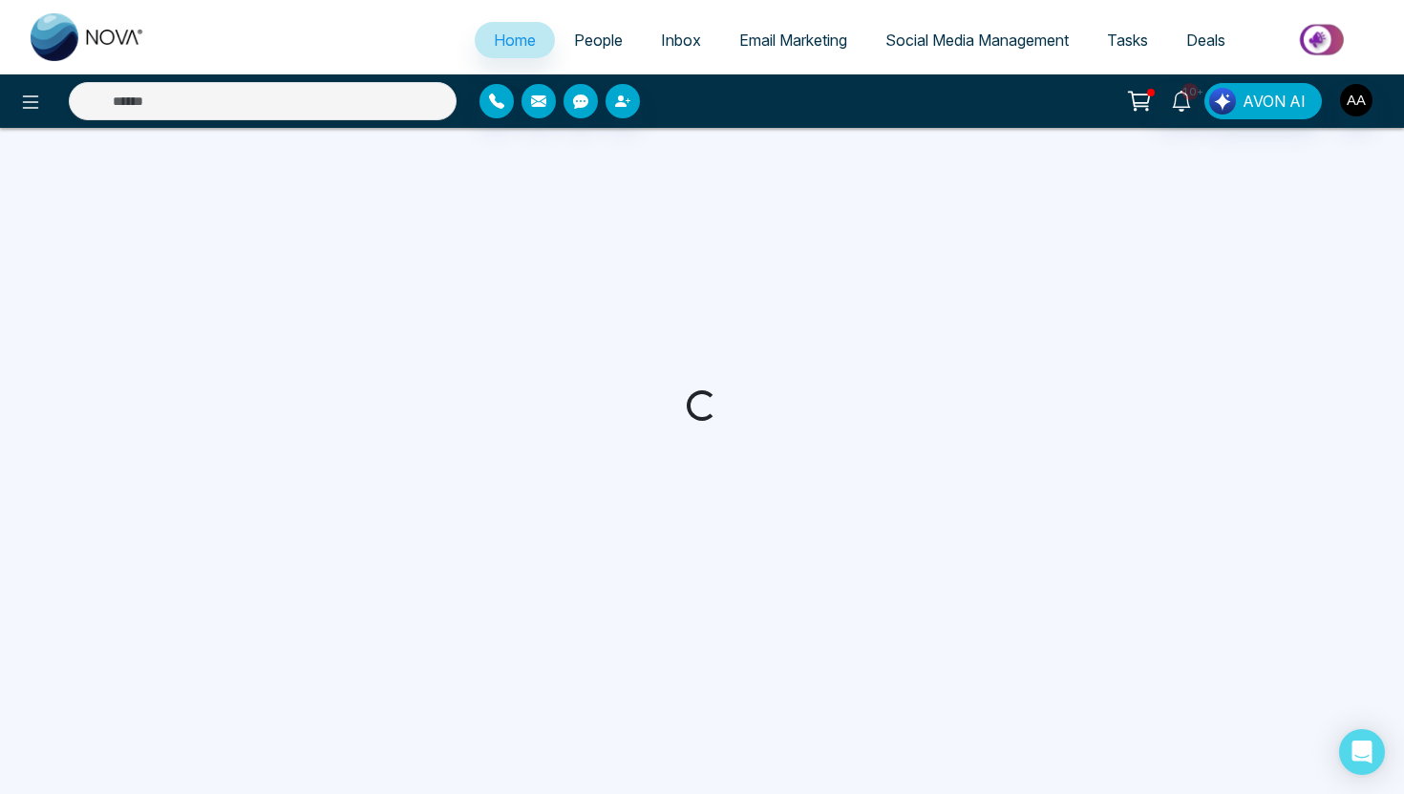
select select "*"
